Goal: Transaction & Acquisition: Purchase product/service

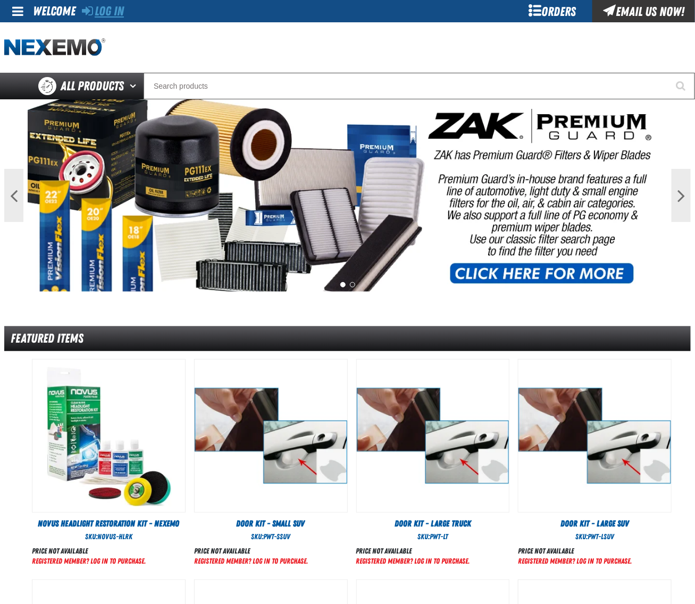
click at [122, 11] on link "Log In" at bounding box center [103, 11] width 42 height 15
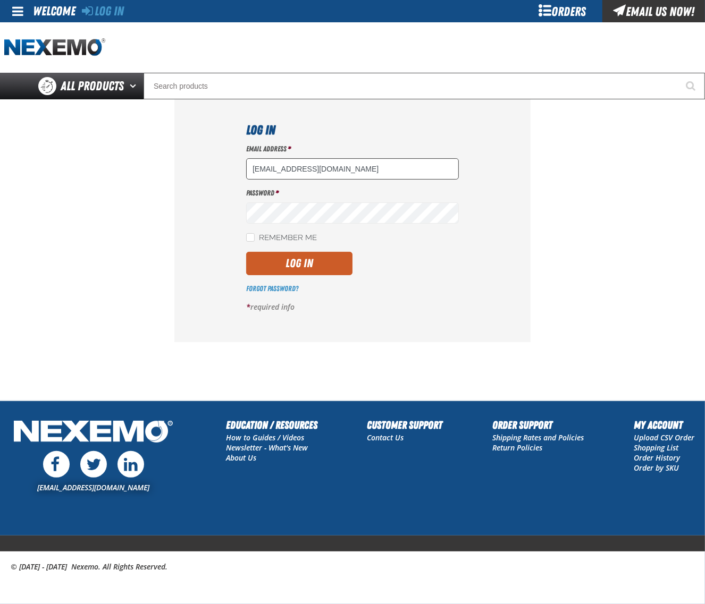
click at [348, 179] on input "dsmith04@vtaig.com" at bounding box center [352, 168] width 213 height 21
type input "dloerzel@vtaig.com"
click at [295, 270] on button "Log In" at bounding box center [299, 263] width 106 height 23
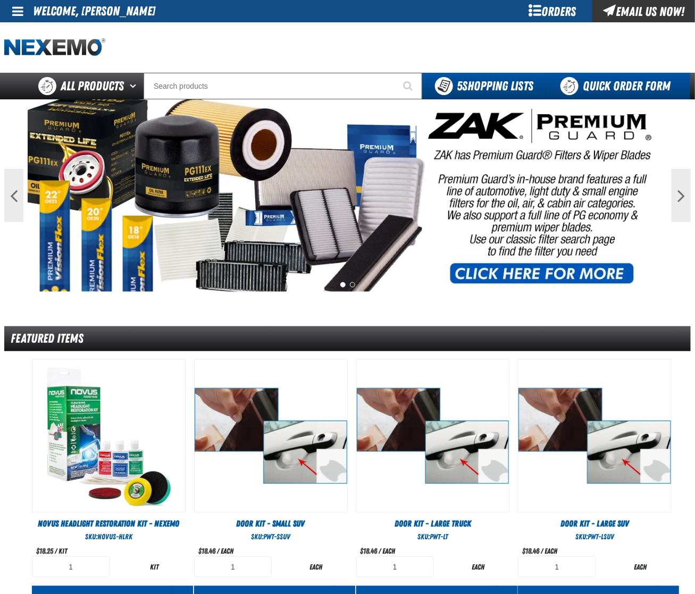
click at [617, 88] on link "Quick Order Form" at bounding box center [618, 86] width 144 height 27
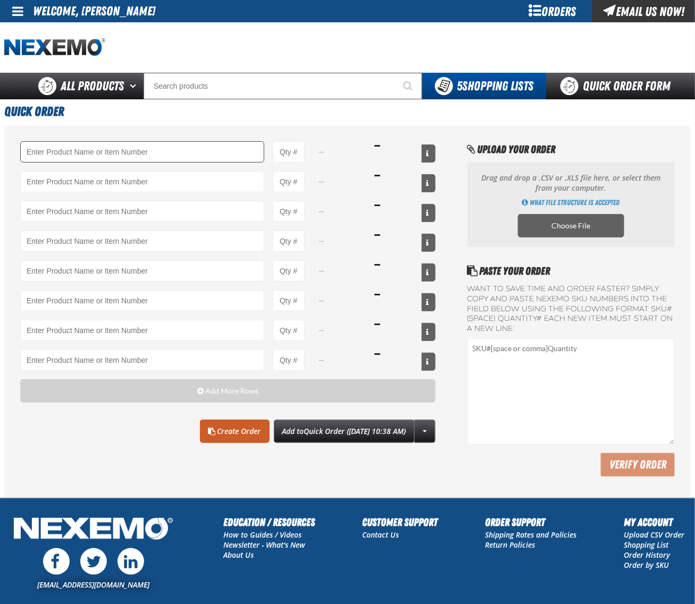
click at [149, 155] on input "Product" at bounding box center [142, 151] width 244 height 21
type input "C500 - Synthetic Engine Oil Booster - ZAK Products"
type input "1"
select select "bottle"
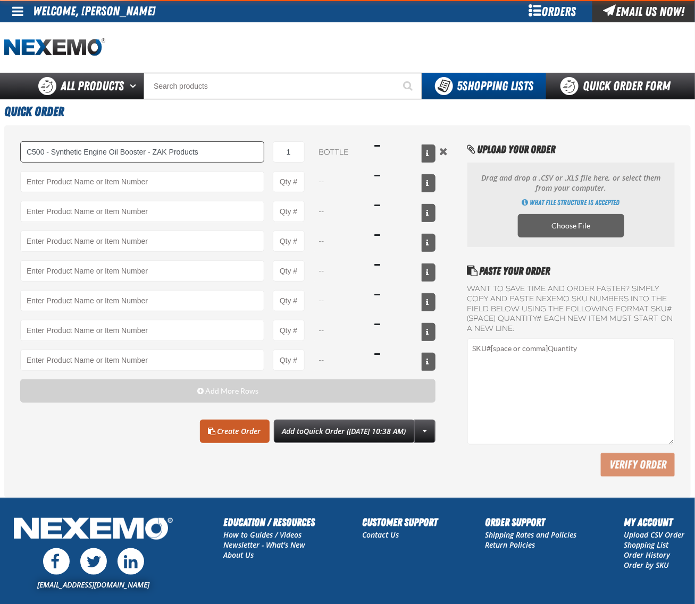
type input "C500 - Synthetic Engine Oil Booster - ZAK Products"
type input "72"
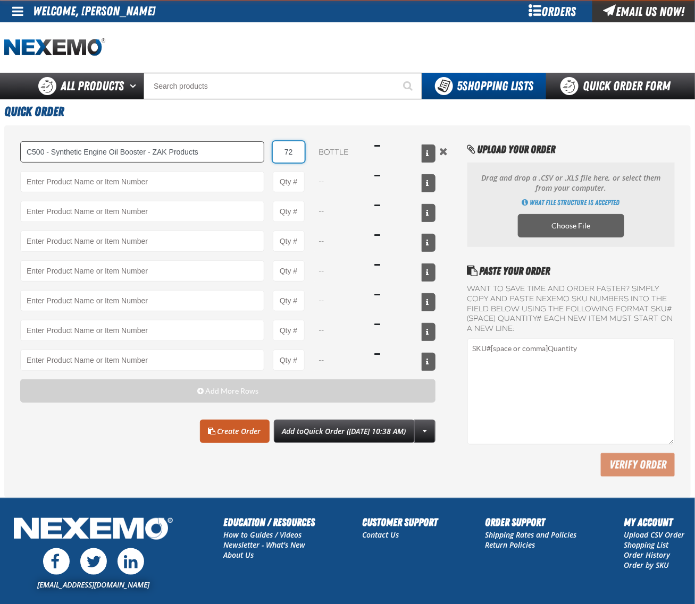
type input "C500 - Synthetic Engine Oil Booster - ZAK Products"
type input "72"
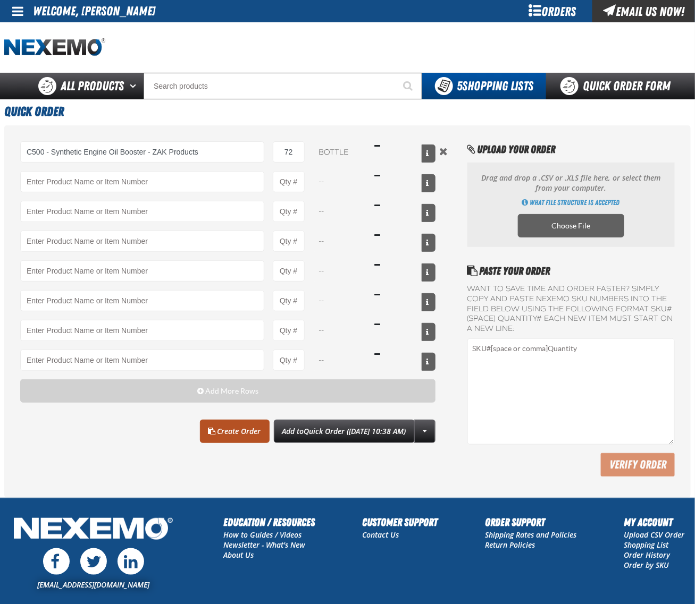
click at [218, 435] on link "Create Order" at bounding box center [235, 431] width 70 height 23
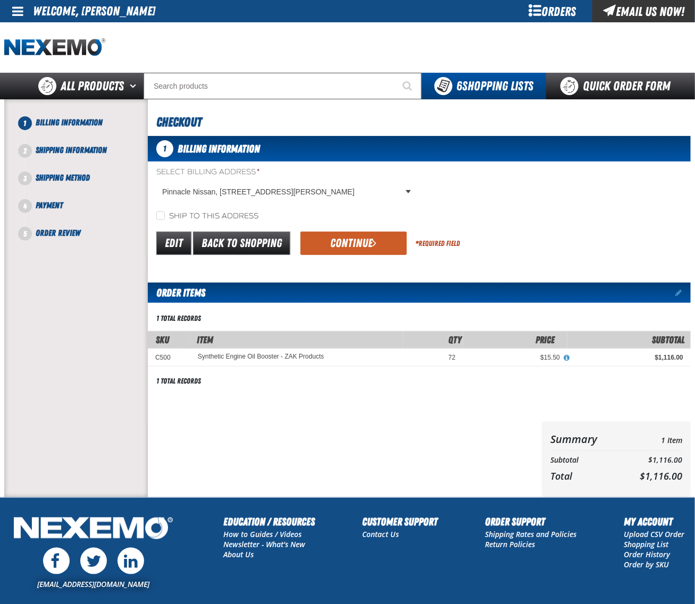
click at [210, 214] on label "Ship to this address" at bounding box center [207, 217] width 102 height 10
click at [165, 214] on input "Ship to this address" at bounding box center [160, 216] width 9 height 9
checkbox input "true"
click at [330, 237] on button "Continue" at bounding box center [353, 243] width 106 height 23
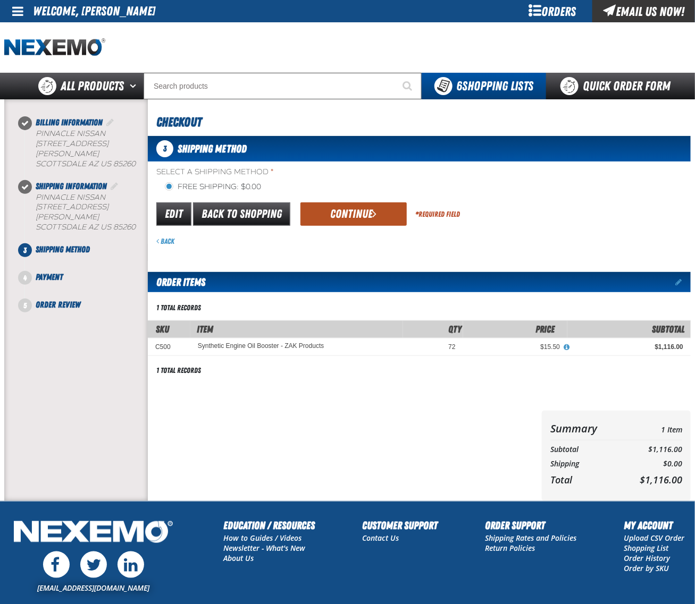
click at [344, 211] on button "Continue" at bounding box center [353, 214] width 106 height 23
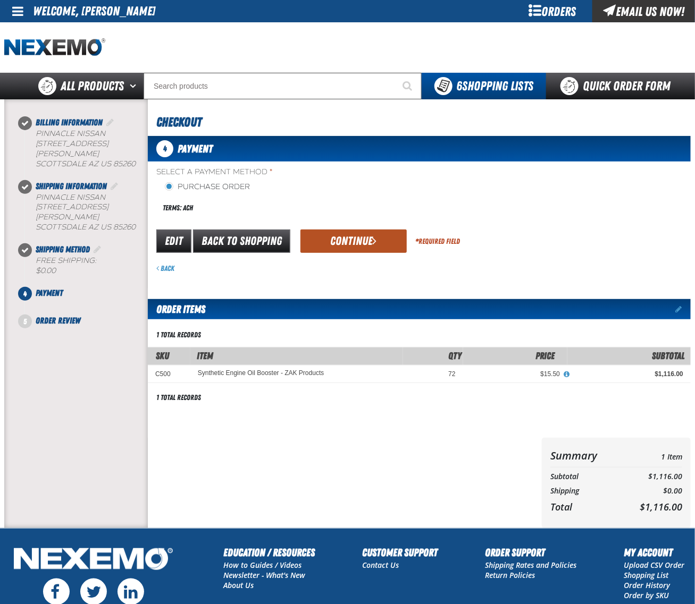
click at [344, 238] on button "Continue" at bounding box center [353, 241] width 106 height 23
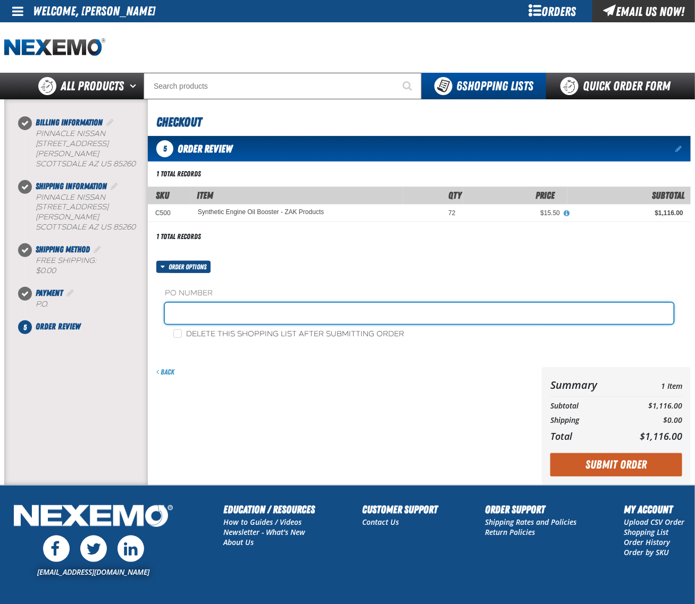
click at [272, 306] on input "text" at bounding box center [419, 313] width 509 height 21
type input "0818CHEM"
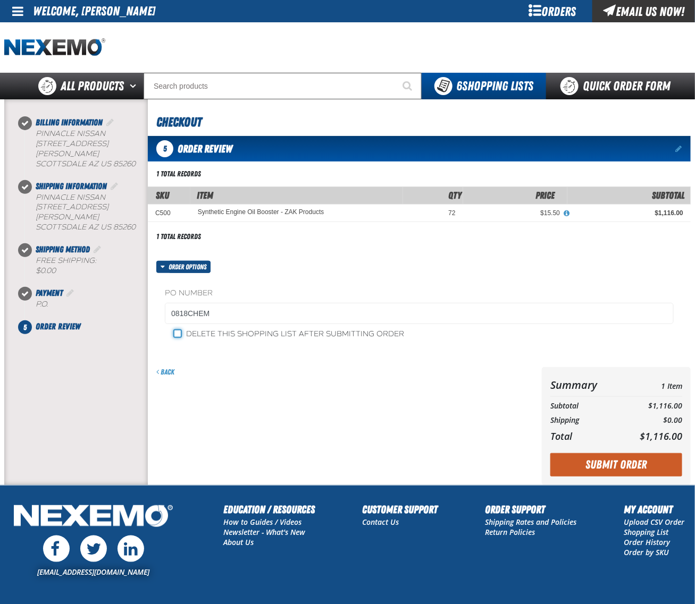
click at [177, 334] on input "Delete this shopping list after submitting order" at bounding box center [177, 334] width 9 height 9
checkbox input "true"
click at [624, 469] on button "Submit Order" at bounding box center [616, 464] width 132 height 23
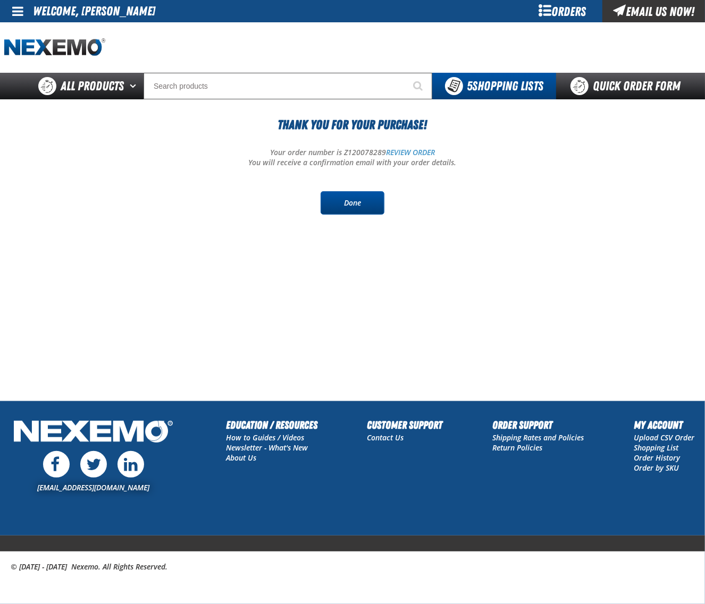
click at [368, 211] on link "Done" at bounding box center [353, 202] width 64 height 23
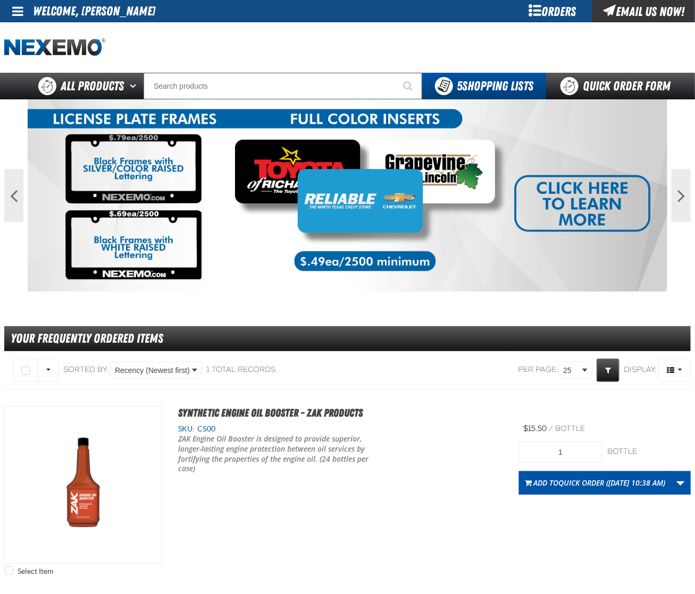
click at [23, 7] on link at bounding box center [18, 11] width 29 height 22
click at [23, 52] on link "Sign Out Sign Out" at bounding box center [27, 52] width 36 height 10
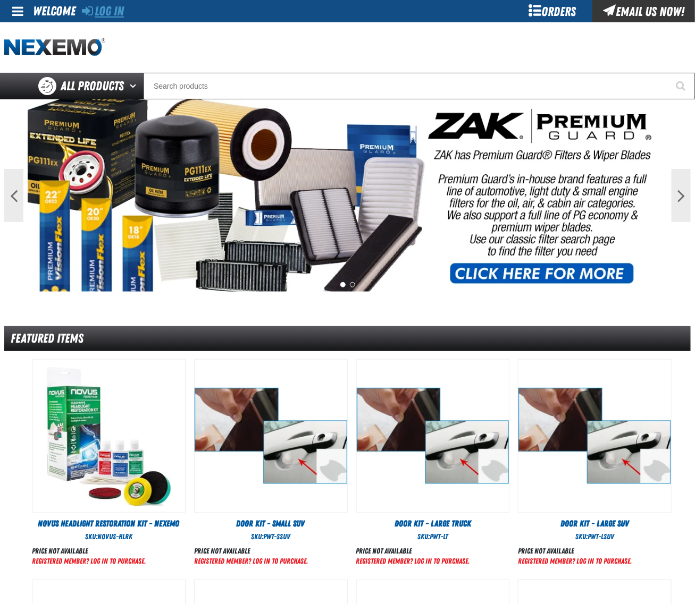
click at [105, 10] on link "Log In" at bounding box center [103, 11] width 42 height 15
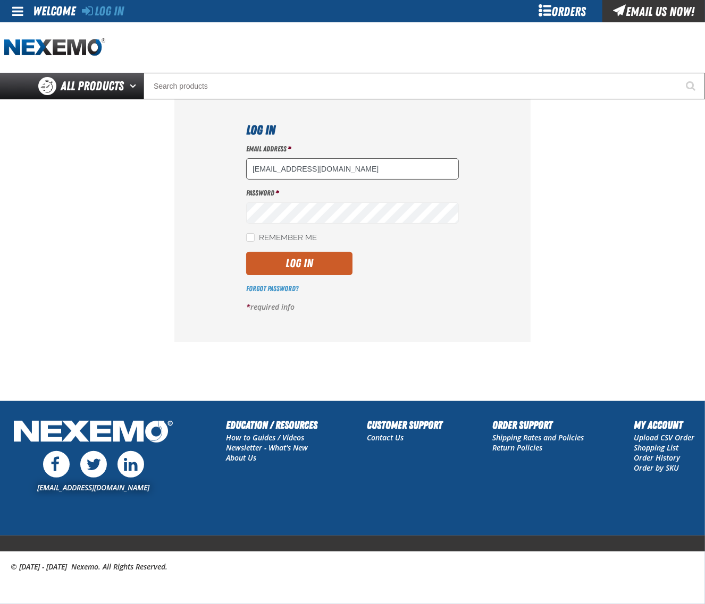
click at [341, 171] on input "dloerzel@vtaig.com" at bounding box center [352, 168] width 213 height 21
type input "dsmith04@vtaig.com"
click at [307, 259] on button "Log In" at bounding box center [299, 263] width 106 height 23
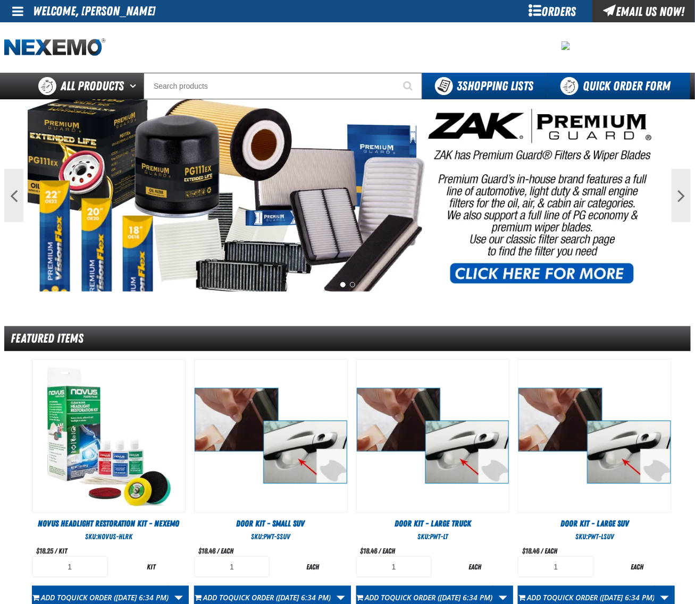
click at [616, 88] on link "Quick Order Form" at bounding box center [618, 86] width 144 height 27
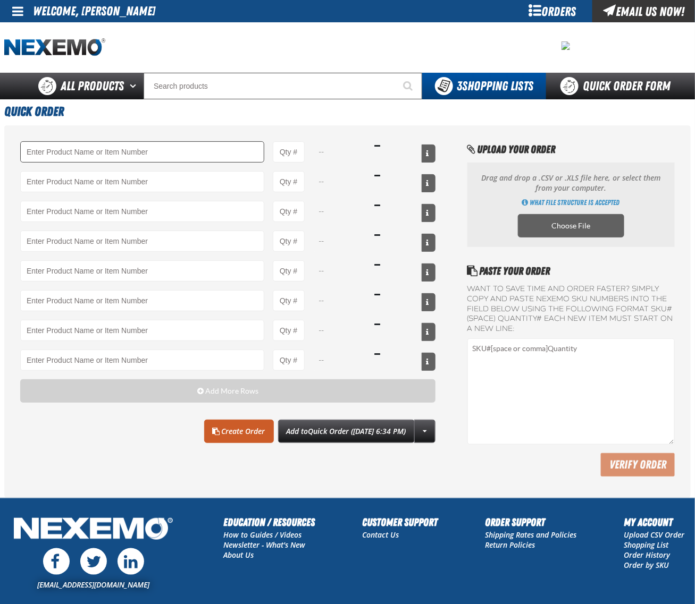
click at [173, 145] on input "Product" at bounding box center [142, 151] width 244 height 21
type input "GMPF-M - Gloveman Latex Powder Free Gloves (4 mil) - (100 gloves per box MIN 10…"
type input "1"
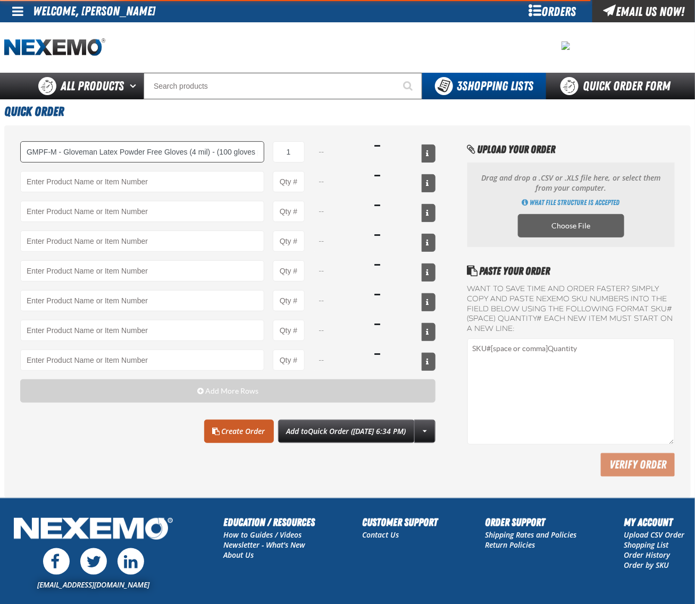
select select "box"
type input "GMPF-M - Gloveman Latex Powder Free Gloves (4 mil) - (100 gloves per box MIN 10…"
type input "10"
type input "GMPF-M - Gloveman Latex Powder Free Gloves (4 mil) - (100 gloves per box MIN 10…"
type input "10"
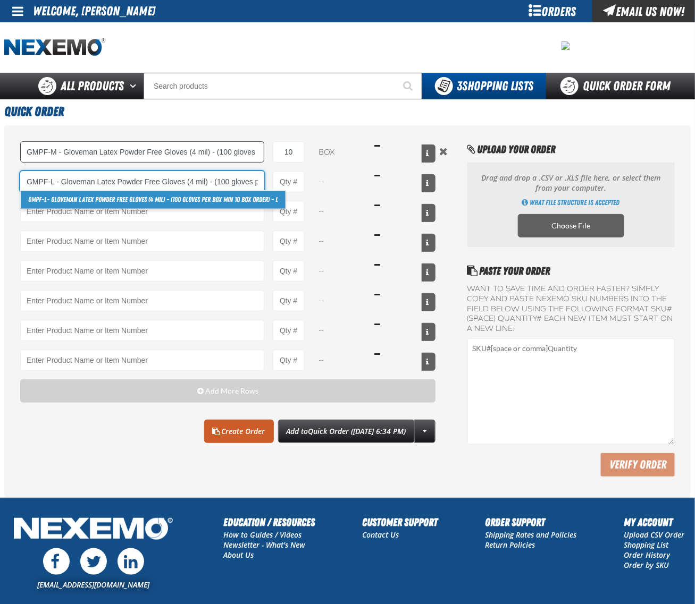
type input "GMPF-L - Gloveman Latex Powder Free Gloves (4 mil) - (100 gloves per box MIN 10…"
type input "1"
select select "box"
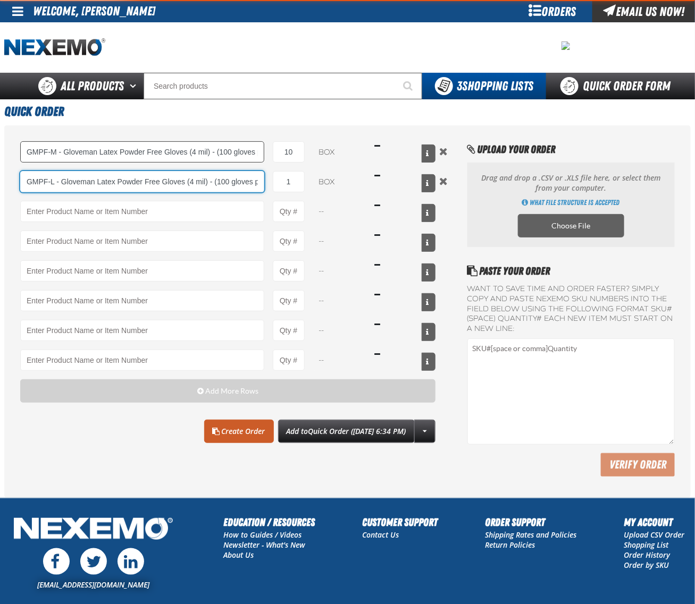
type input "GMPF-L - Gloveman Latex Powder Free Gloves (4 mil) - (100 gloves per box MIN 10…"
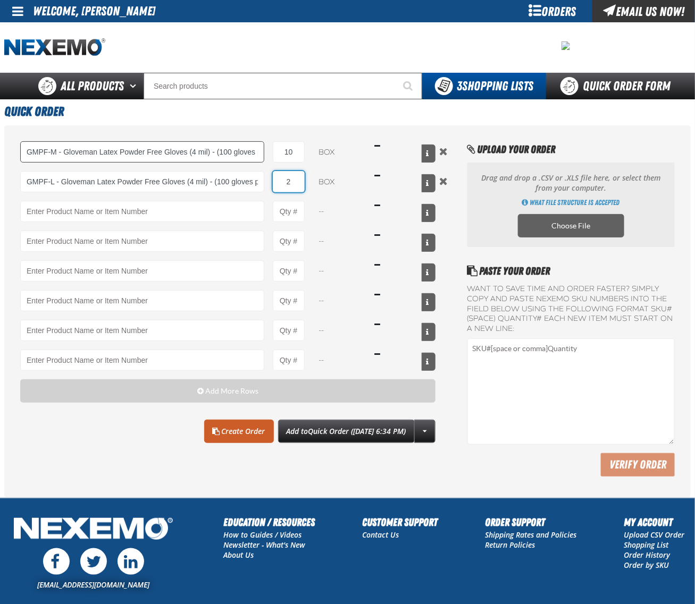
type input "20"
type input "GMPF-L - Gloveman Latex Powder Free Gloves (4 mil) - (100 gloves per box MIN 10…"
type input "20"
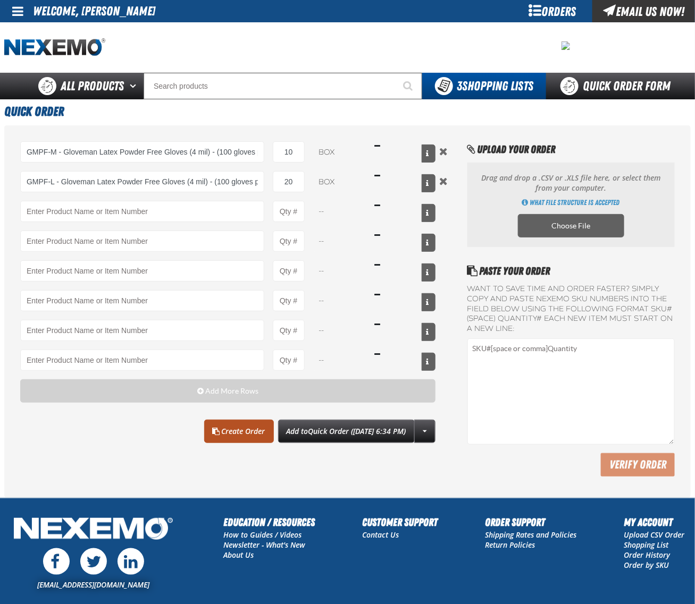
click at [235, 437] on link "Create Order" at bounding box center [239, 431] width 70 height 23
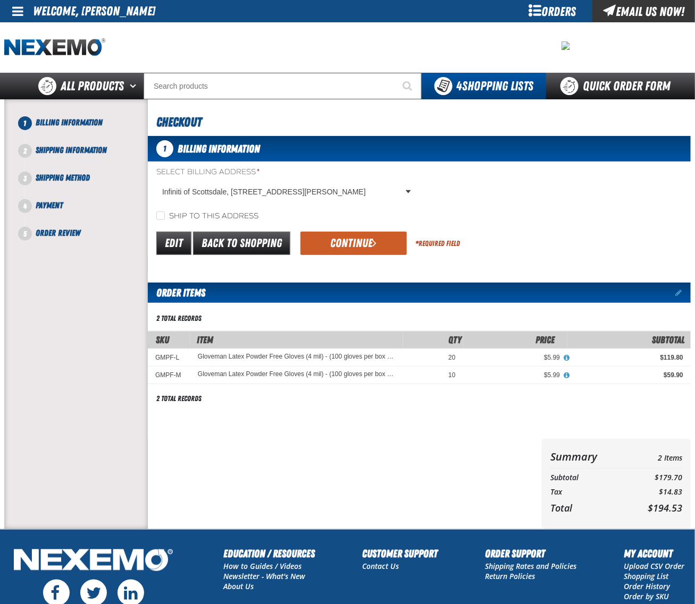
click at [203, 218] on label "Ship to this address" at bounding box center [207, 217] width 102 height 10
click at [165, 218] on input "Ship to this address" at bounding box center [160, 216] width 9 height 9
checkbox input "true"
click at [326, 243] on button "Continue" at bounding box center [353, 243] width 106 height 23
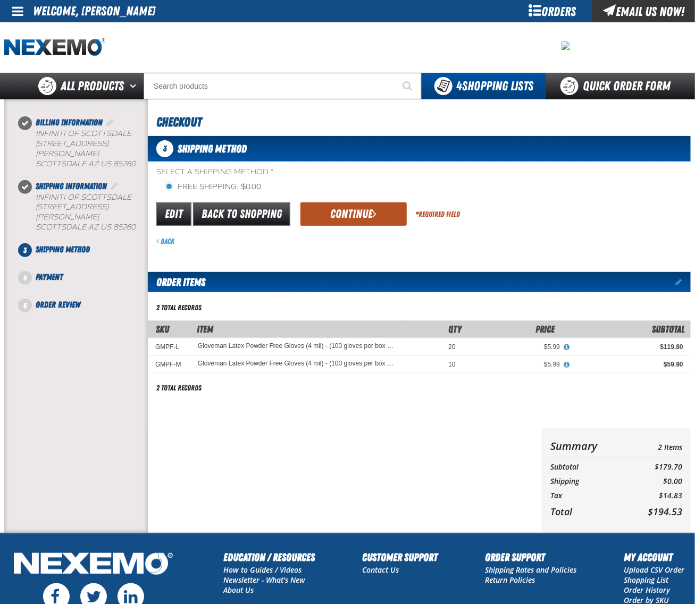
click at [344, 213] on button "Continue" at bounding box center [353, 214] width 106 height 23
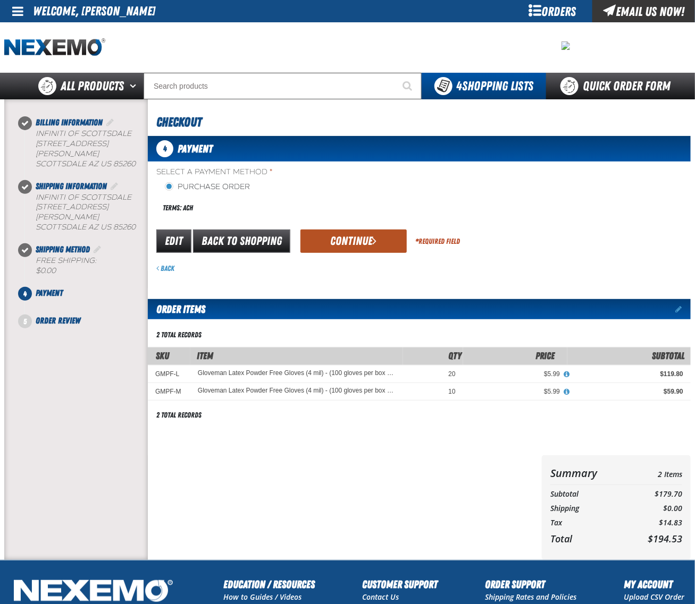
click at [352, 231] on button "Continue" at bounding box center [353, 241] width 106 height 23
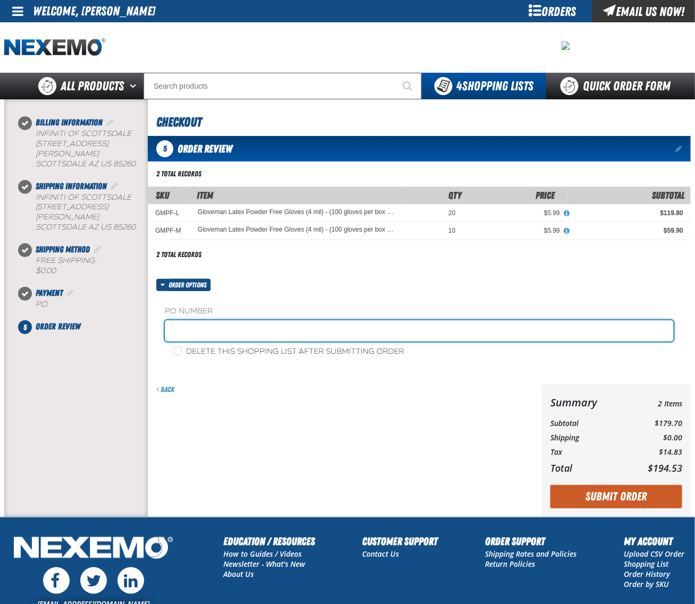
click at [256, 326] on input "text" at bounding box center [419, 331] width 509 height 21
type input "422814DL"
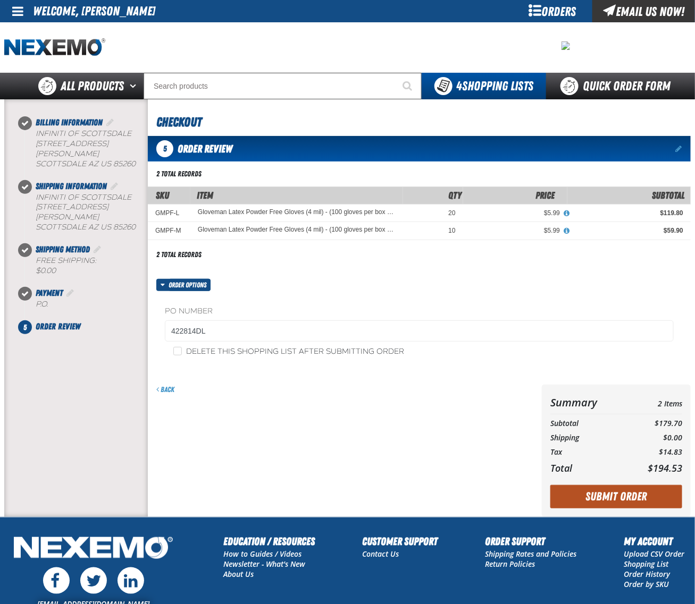
click at [608, 498] on button "Submit Order" at bounding box center [616, 496] width 132 height 23
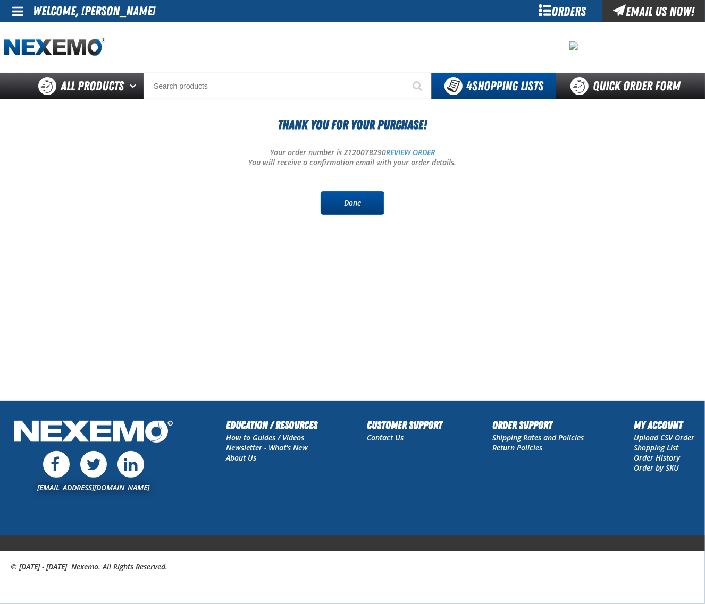
click at [358, 200] on link "Done" at bounding box center [353, 202] width 64 height 23
